Goal: Download file/media

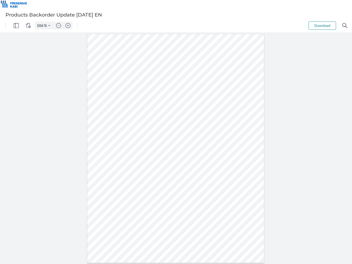
click at [16, 26] on img "Panel" at bounding box center [16, 25] width 5 height 5
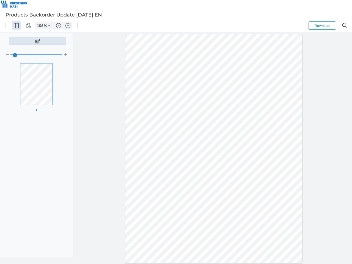
click at [28, 26] on img "View Controls" at bounding box center [28, 25] width 5 height 5
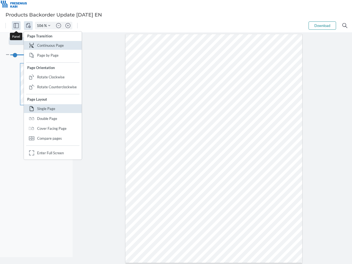
click at [41, 26] on input "106" at bounding box center [39, 25] width 9 height 5
click at [49, 26] on img "Zoom Controls" at bounding box center [49, 25] width 2 height 2
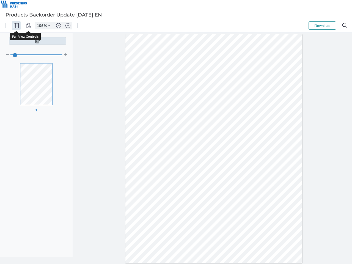
click at [59, 26] on img "Zoom out" at bounding box center [58, 25] width 5 height 5
click at [68, 26] on img "Zoom in" at bounding box center [67, 25] width 5 height 5
type input "106"
click at [322, 26] on button "Download" at bounding box center [323, 25] width 28 height 8
click at [345, 26] on img "Search" at bounding box center [344, 25] width 5 height 5
